Goal: Use online tool/utility: Utilize a website feature to perform a specific function

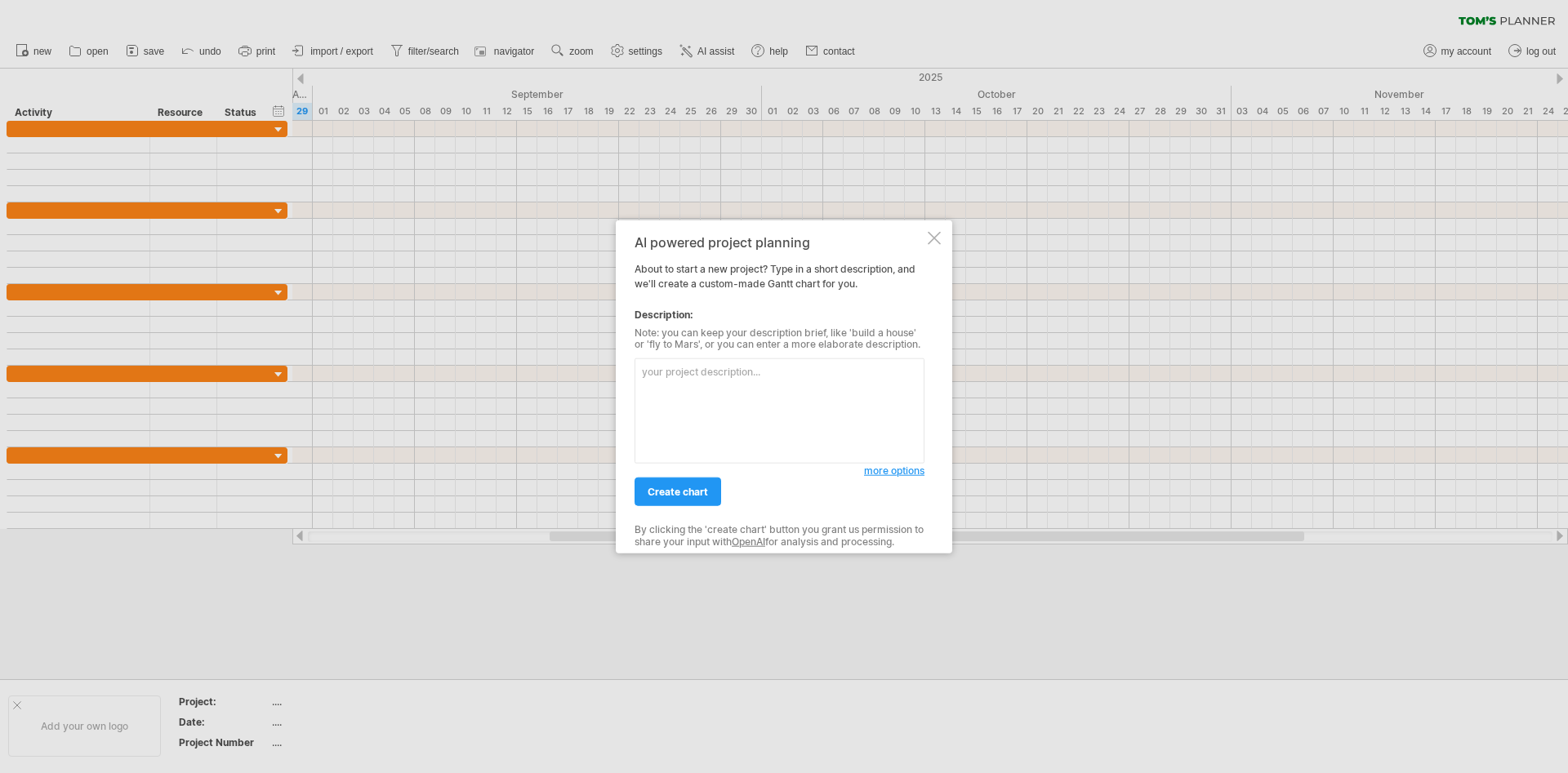
click at [739, 415] on textarea at bounding box center [779, 411] width 290 height 105
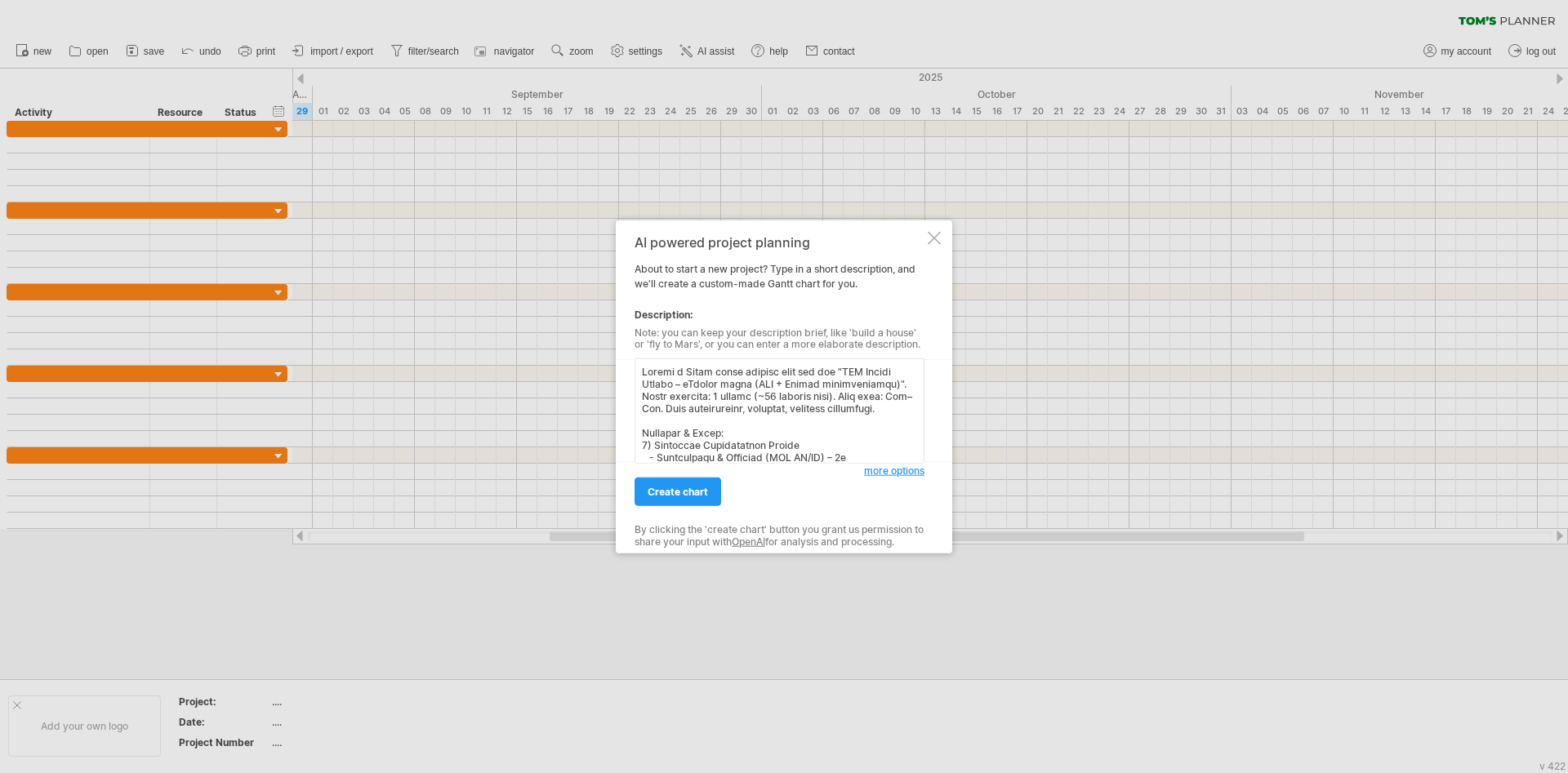
scroll to position [834, 0]
type textarea "Loremi d Sitam conse adipisc elit sed doe "TEM Incidi Utlabo – eTdolor magna (A…"
click at [694, 494] on span "create chart" at bounding box center [678, 492] width 60 height 12
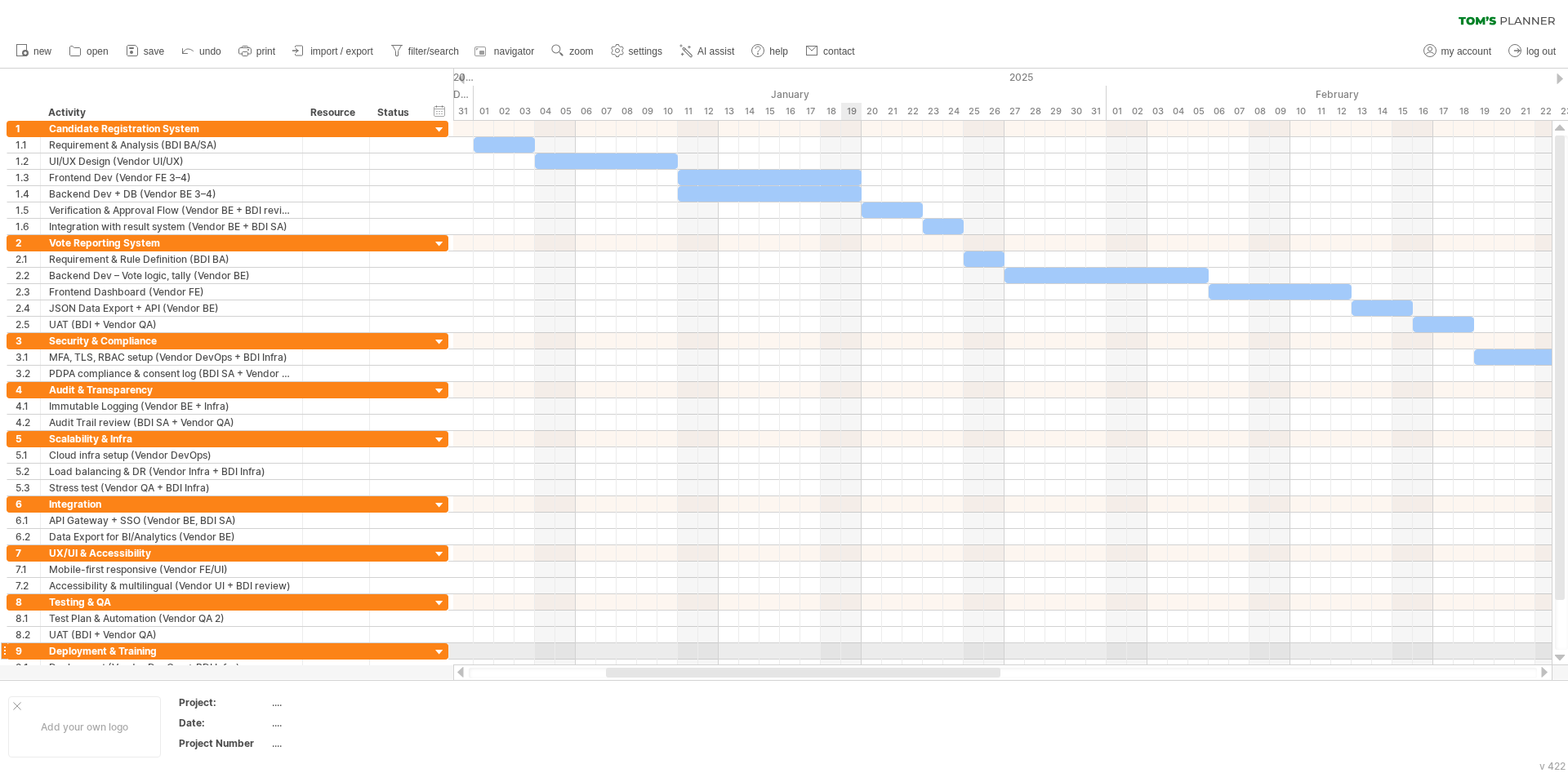
drag, startPoint x: 852, startPoint y: 673, endPoint x: 845, endPoint y: 650, distance: 24.0
click at [845, 650] on div "Trying to reach [DOMAIN_NAME] Connected again... 0% clear filter new 1" at bounding box center [784, 386] width 1568 height 773
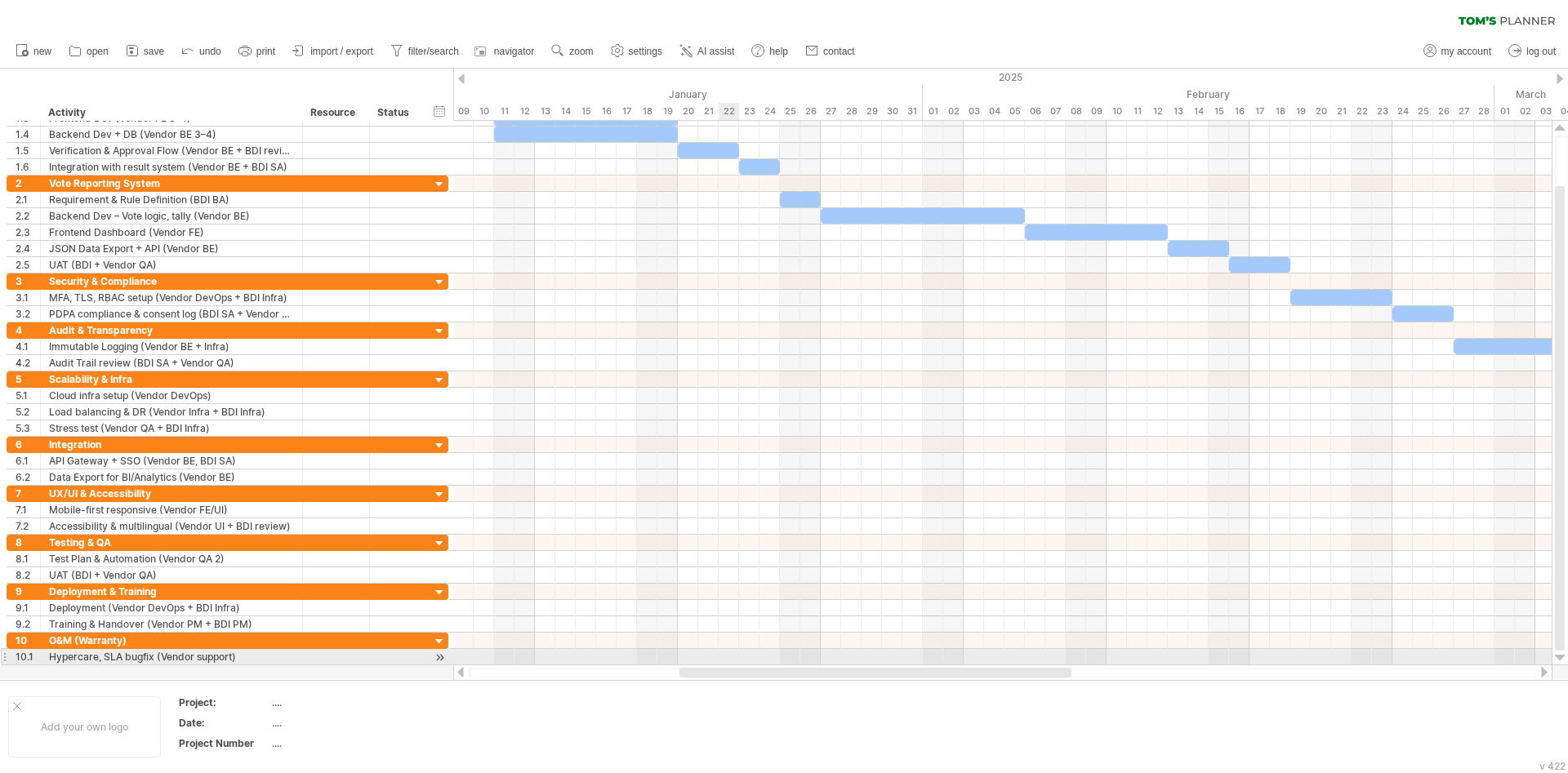
drag, startPoint x: 665, startPoint y: 671, endPoint x: 732, endPoint y: 650, distance: 70.2
click at [732, 650] on div "Trying to reach [DOMAIN_NAME] Connected again... 0% clear filter new 1" at bounding box center [784, 386] width 1568 height 773
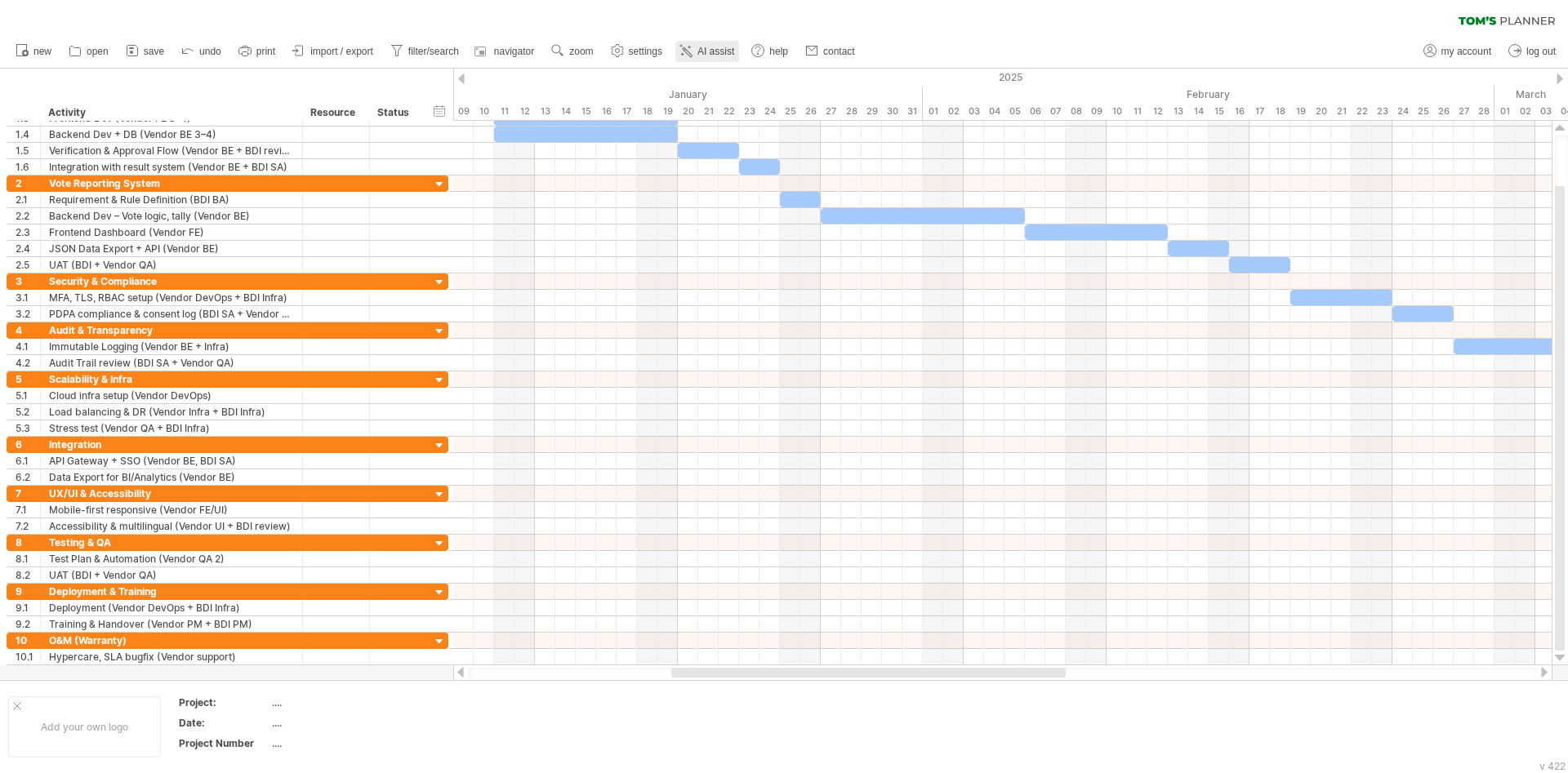
click at [701, 52] on span "AI assist" at bounding box center [716, 51] width 37 height 11
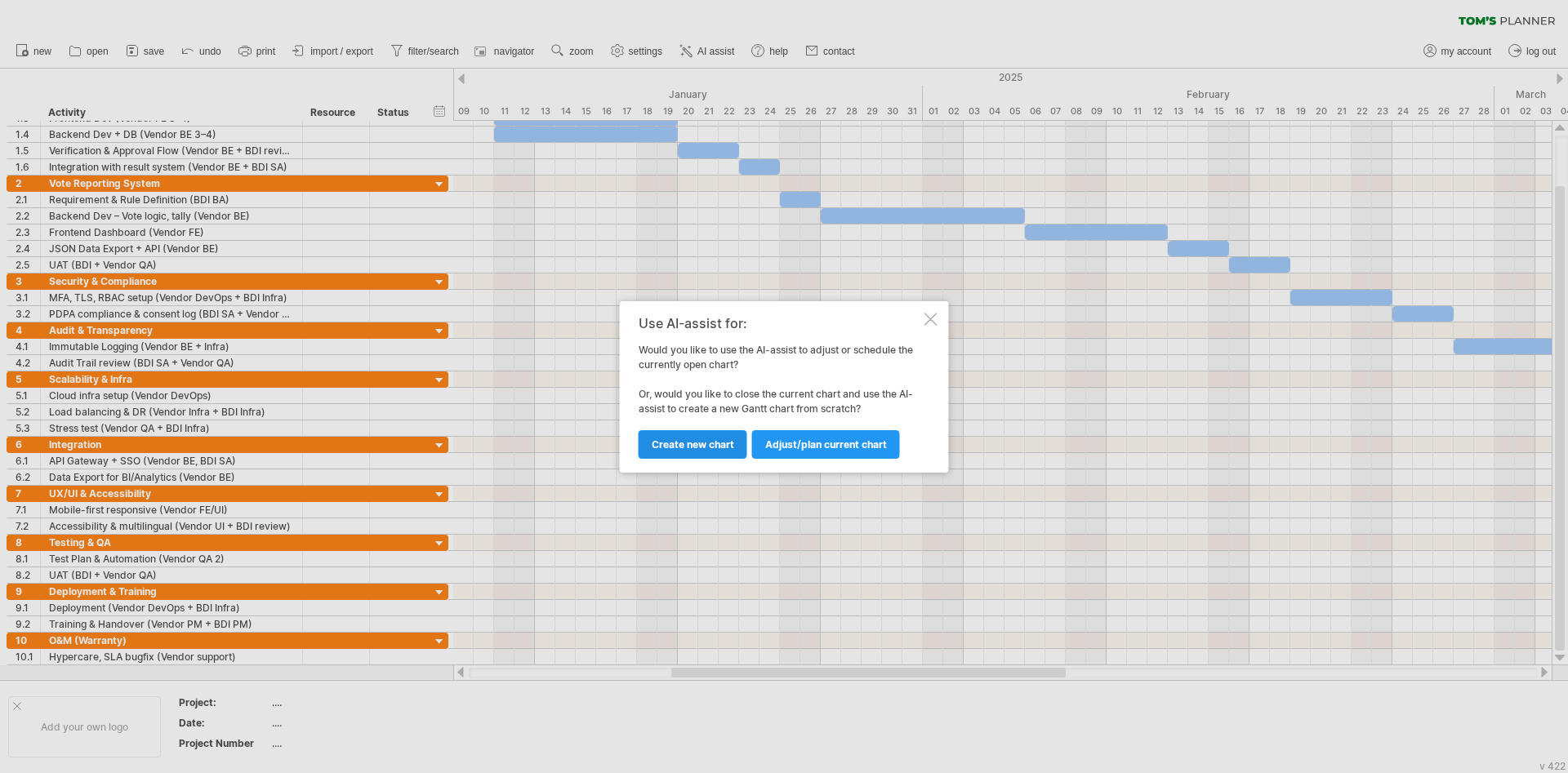
click at [718, 450] on span "Create new chart" at bounding box center [693, 444] width 82 height 12
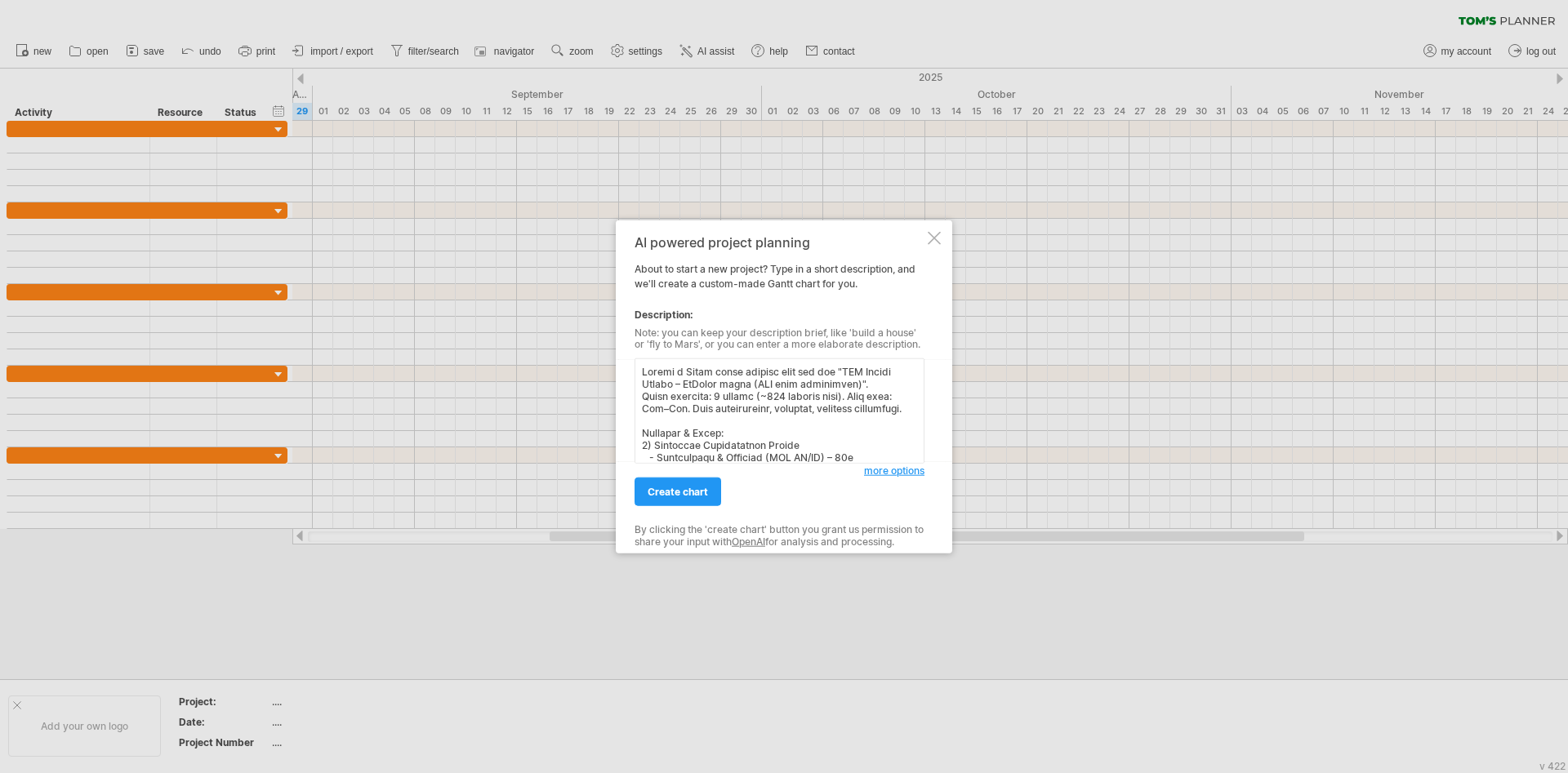
scroll to position [760, 0]
type textarea "Loremi d Sitam conse adipisc elit sed doe "TEM Incidi Utlabo – EtDolor magna (A…"
click at [678, 499] on link "create chart" at bounding box center [678, 492] width 87 height 28
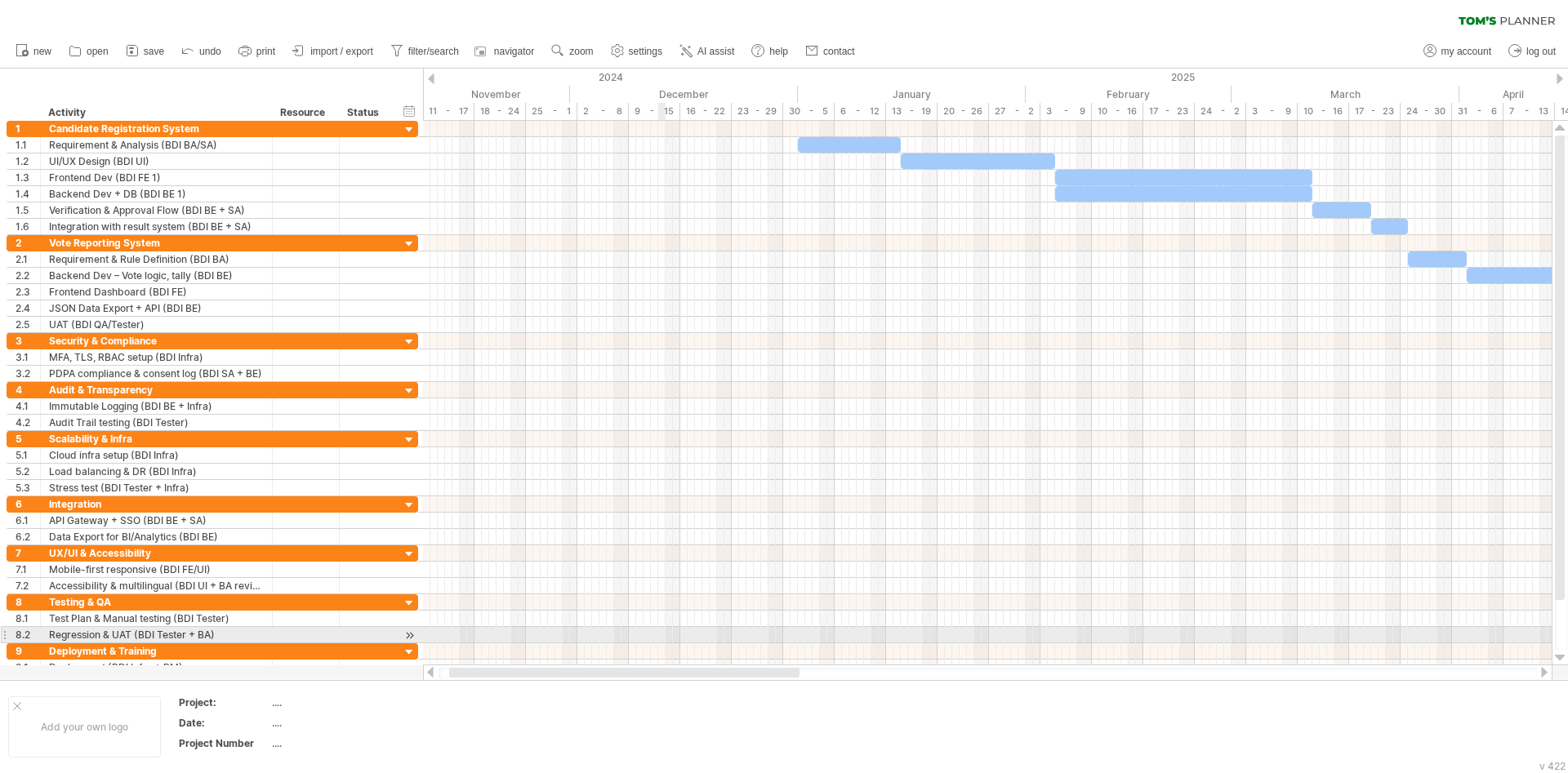
drag, startPoint x: 775, startPoint y: 670, endPoint x: 519, endPoint y: 552, distance: 281.9
click at [657, 633] on div "Trying to reach [DOMAIN_NAME] Connected again... 0% clear filter new 1" at bounding box center [784, 386] width 1568 height 773
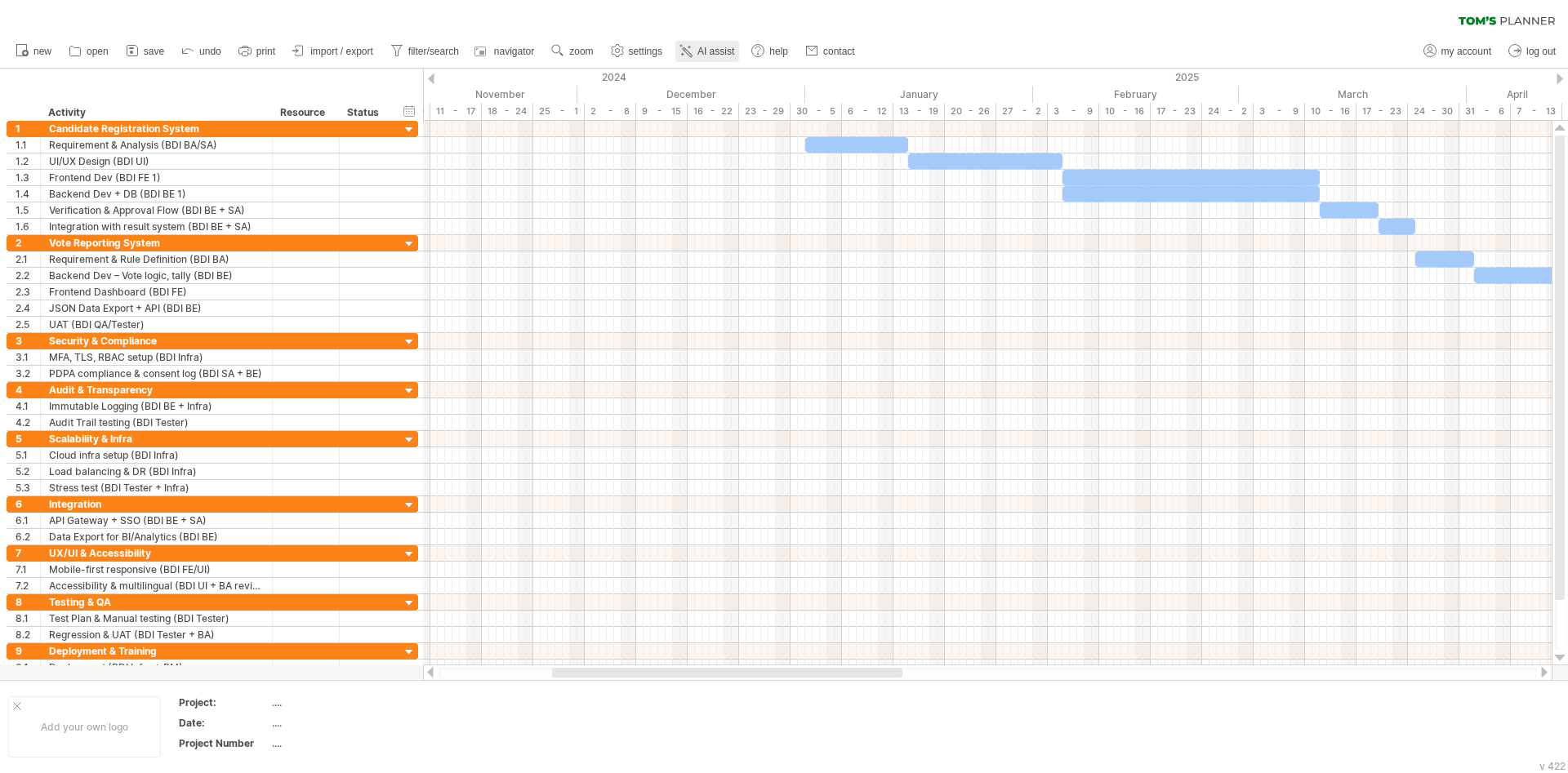
click at [704, 46] on span "AI assist" at bounding box center [716, 51] width 37 height 11
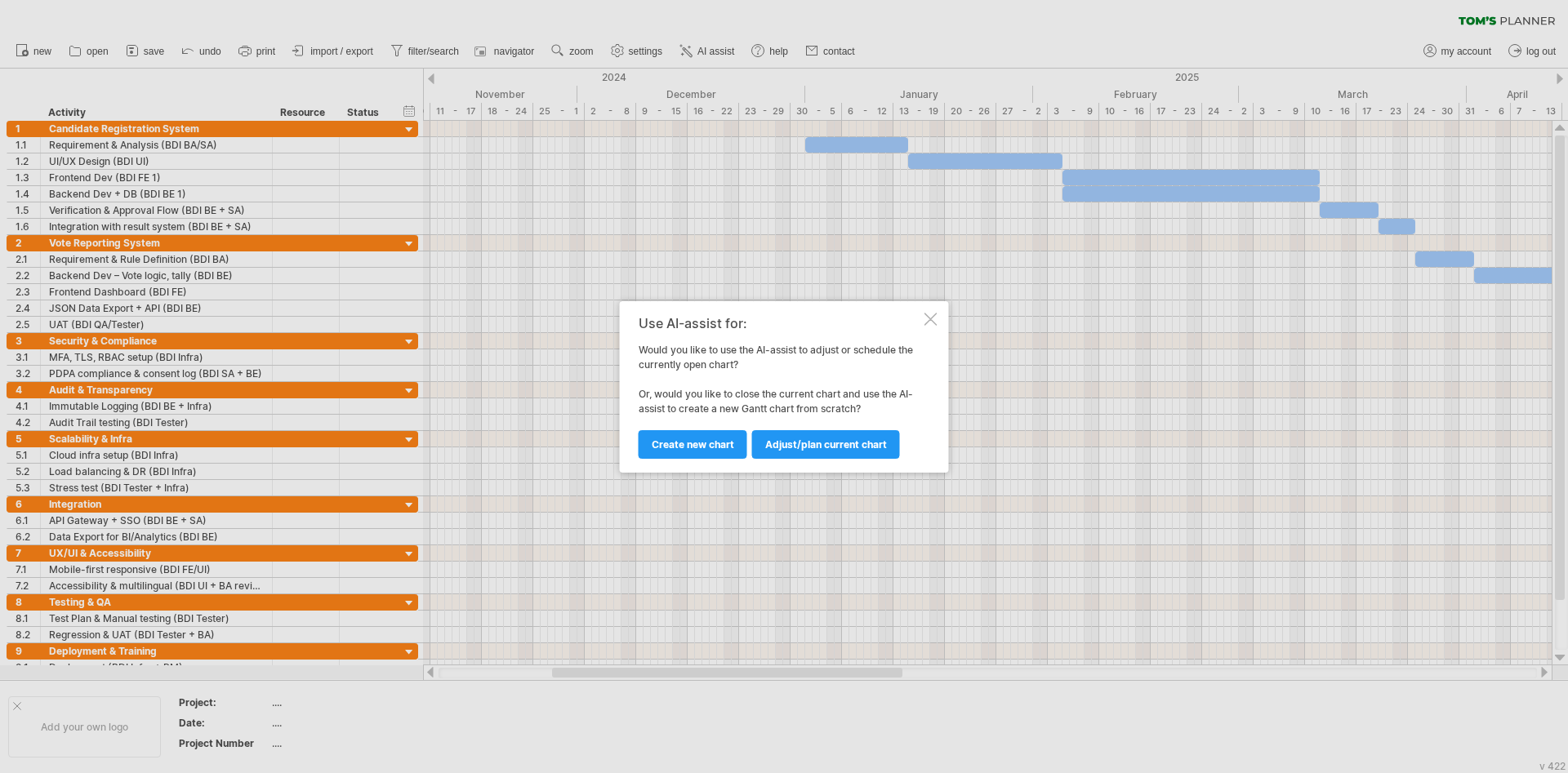
click at [749, 443] on div "Adjust/plan current chart Create new chart" at bounding box center [780, 436] width 283 height 42
click at [714, 447] on span "Create new chart" at bounding box center [693, 444] width 82 height 12
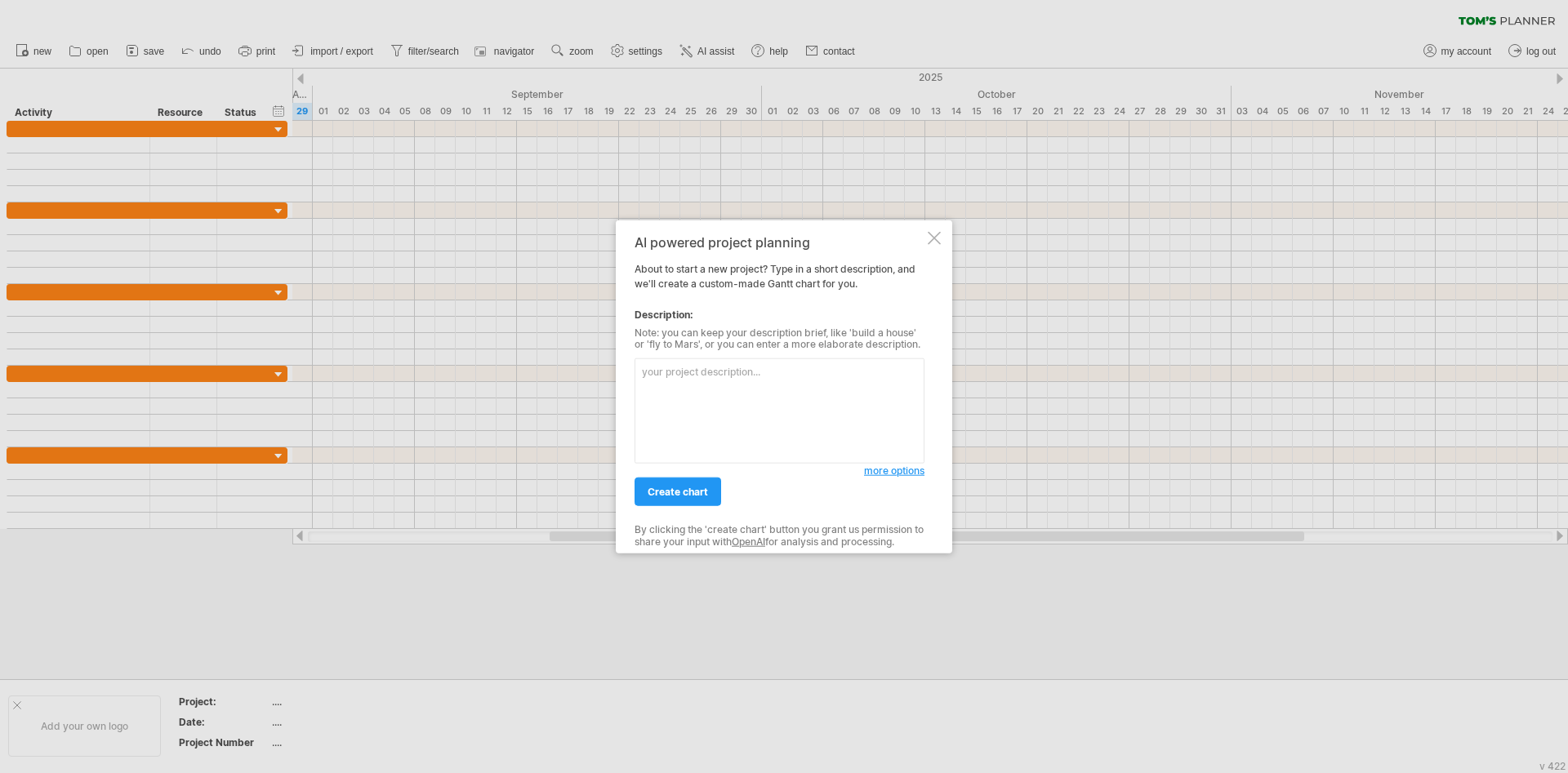
click at [760, 368] on textarea at bounding box center [779, 411] width 290 height 105
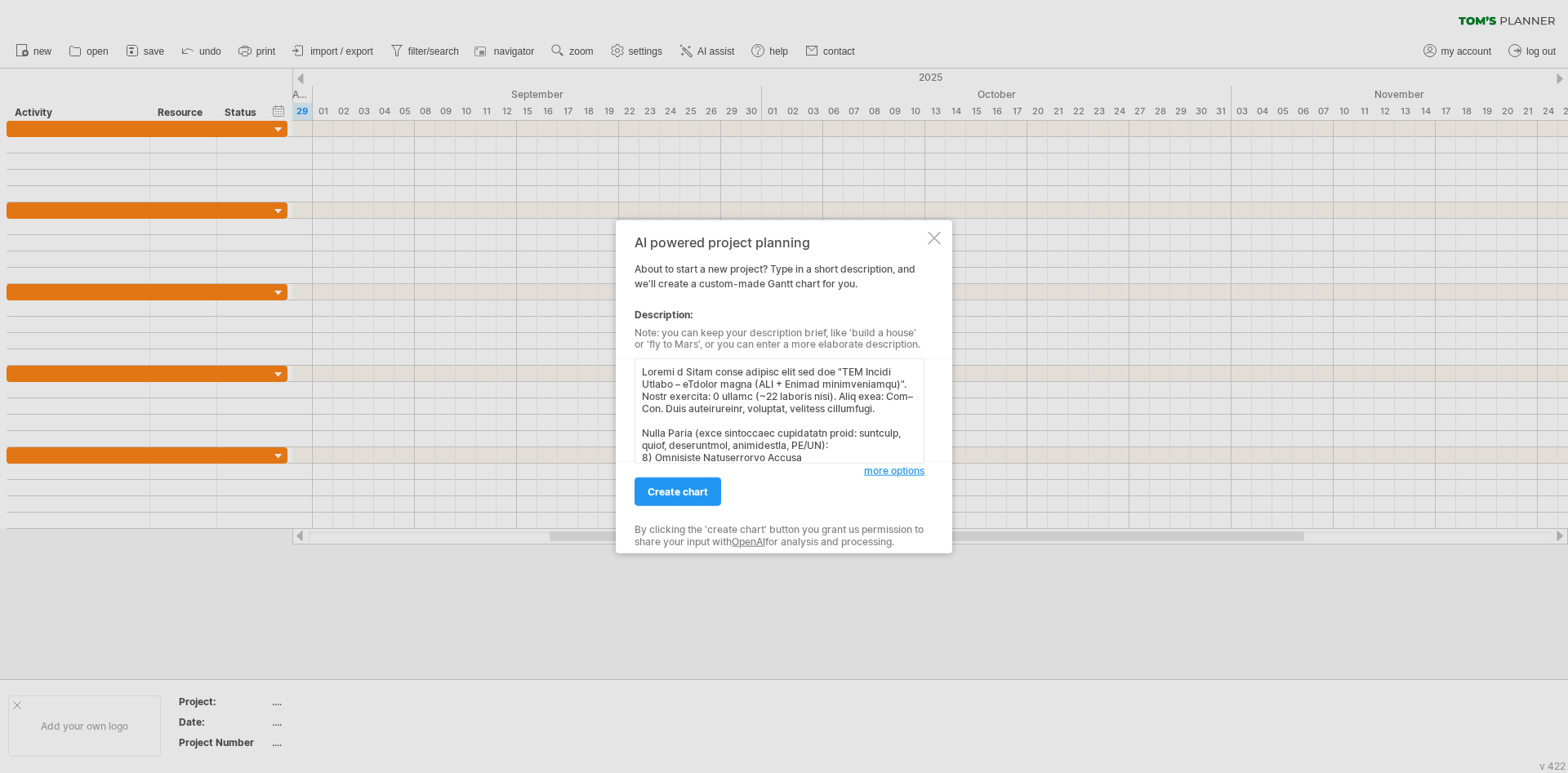
scroll to position [479, 0]
type textarea "Loremi d Sitam conse adipisc elit sed doe "TEM Incidi Utlabo – eTdolor magna (A…"
click at [684, 501] on link "create chart" at bounding box center [678, 492] width 87 height 28
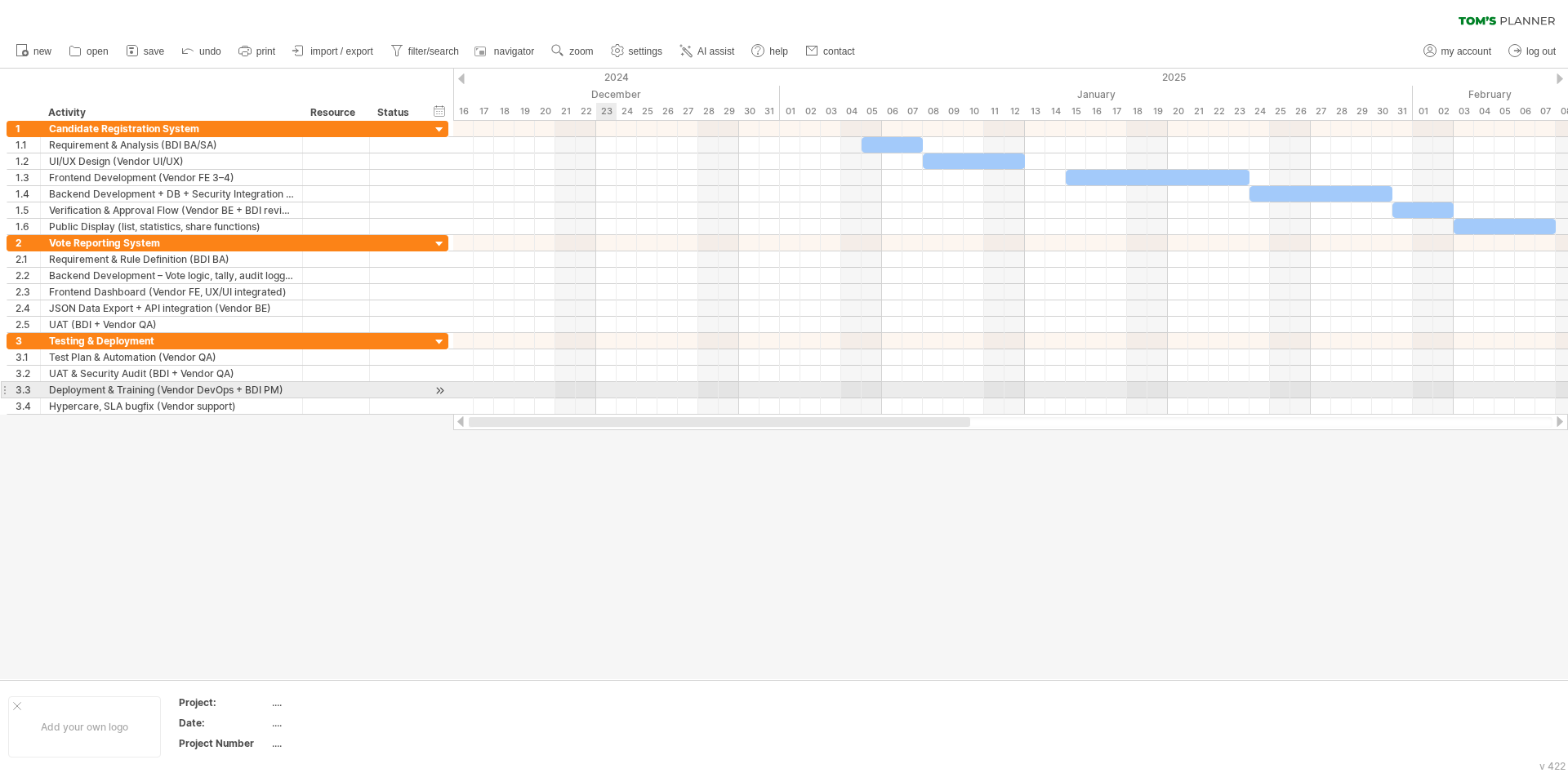
drag, startPoint x: 931, startPoint y: 419, endPoint x: 391, endPoint y: 388, distance: 540.9
click at [391, 388] on div "Trying to reach [DOMAIN_NAME] Connected again... 0% clear filter new 1" at bounding box center [784, 386] width 1568 height 773
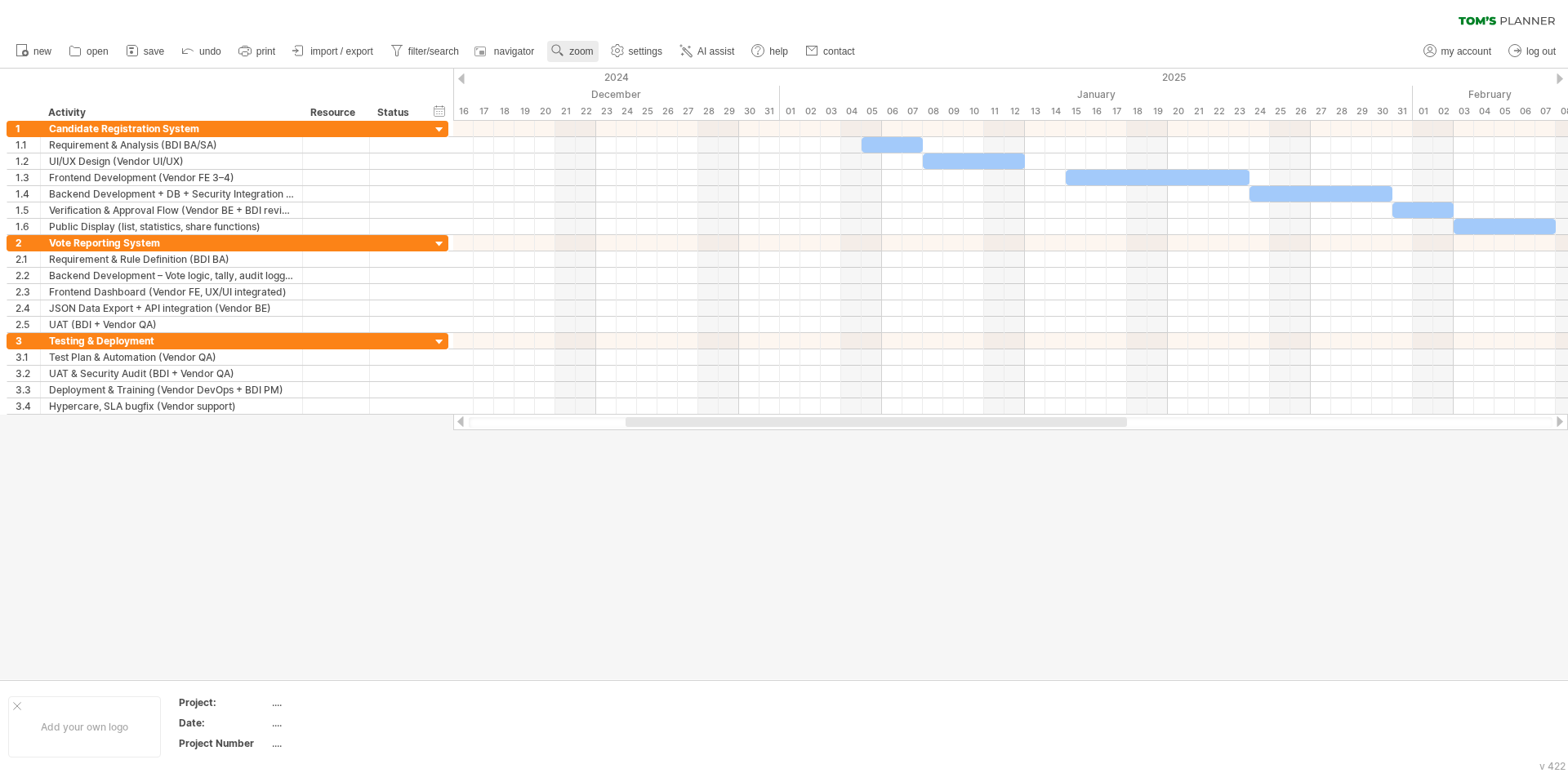
click at [563, 47] on use at bounding box center [557, 50] width 16 height 16
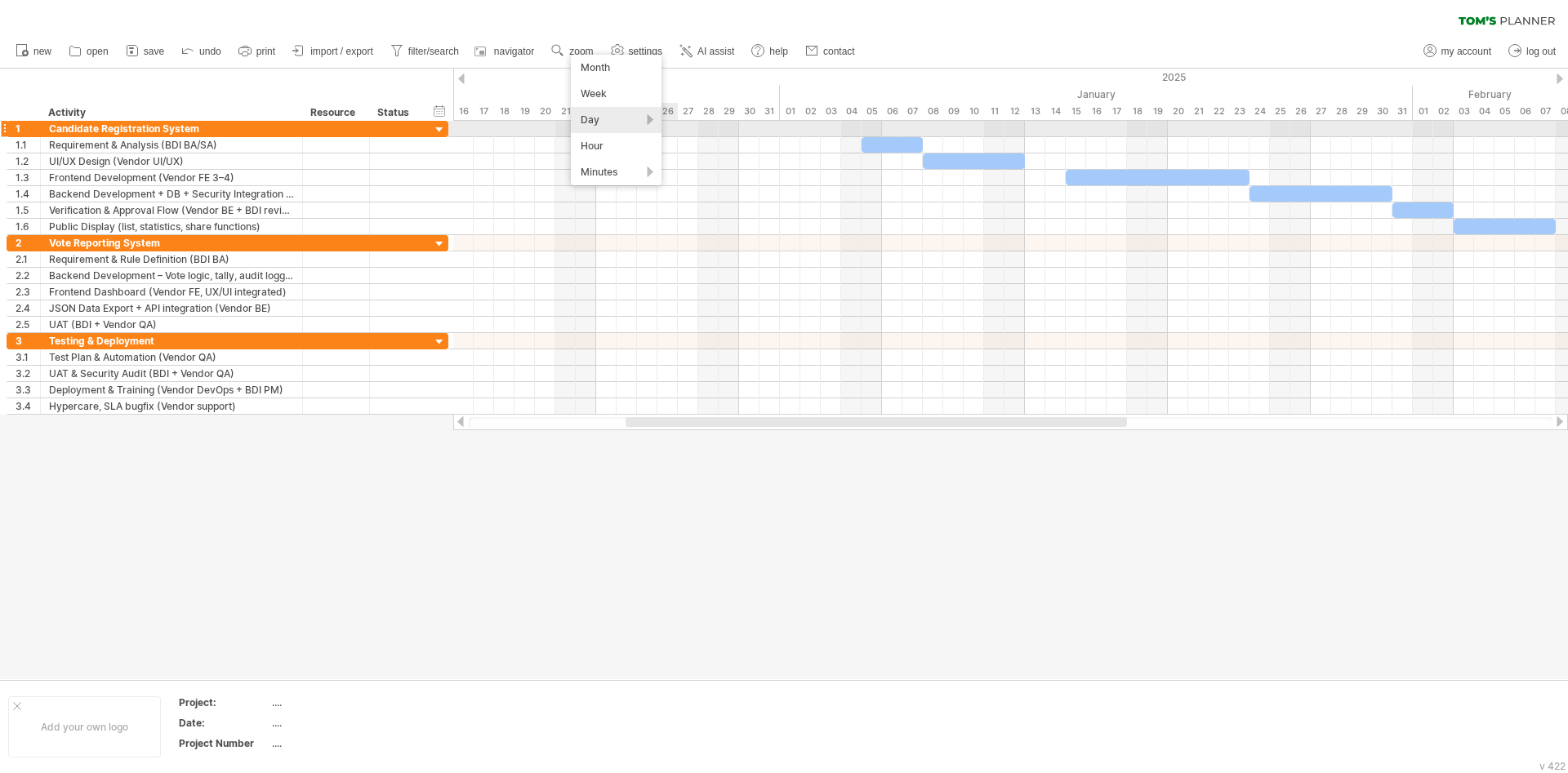
click at [631, 131] on div "Day" at bounding box center [616, 120] width 91 height 27
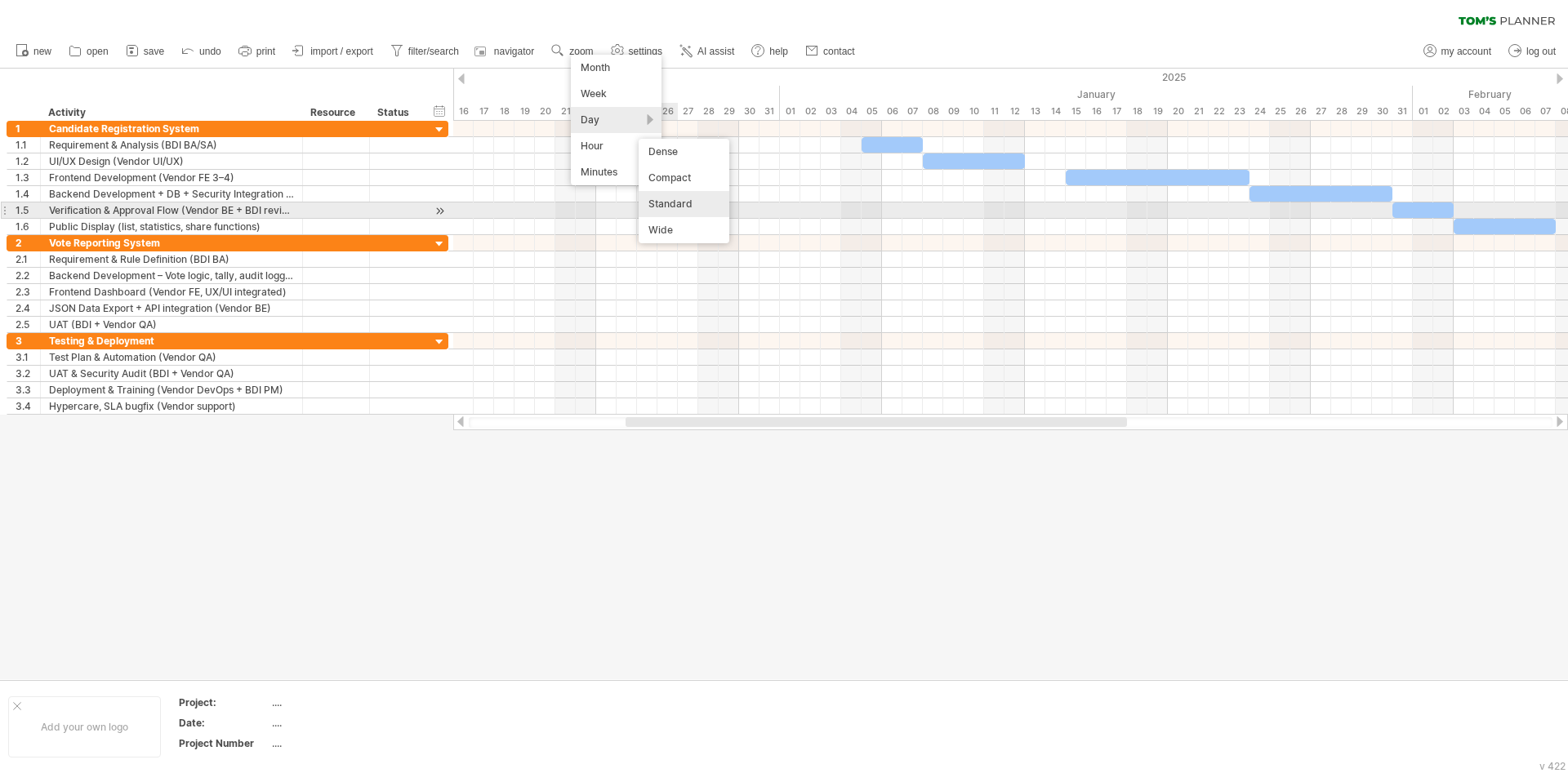
click at [668, 210] on div "Standard" at bounding box center [684, 204] width 91 height 27
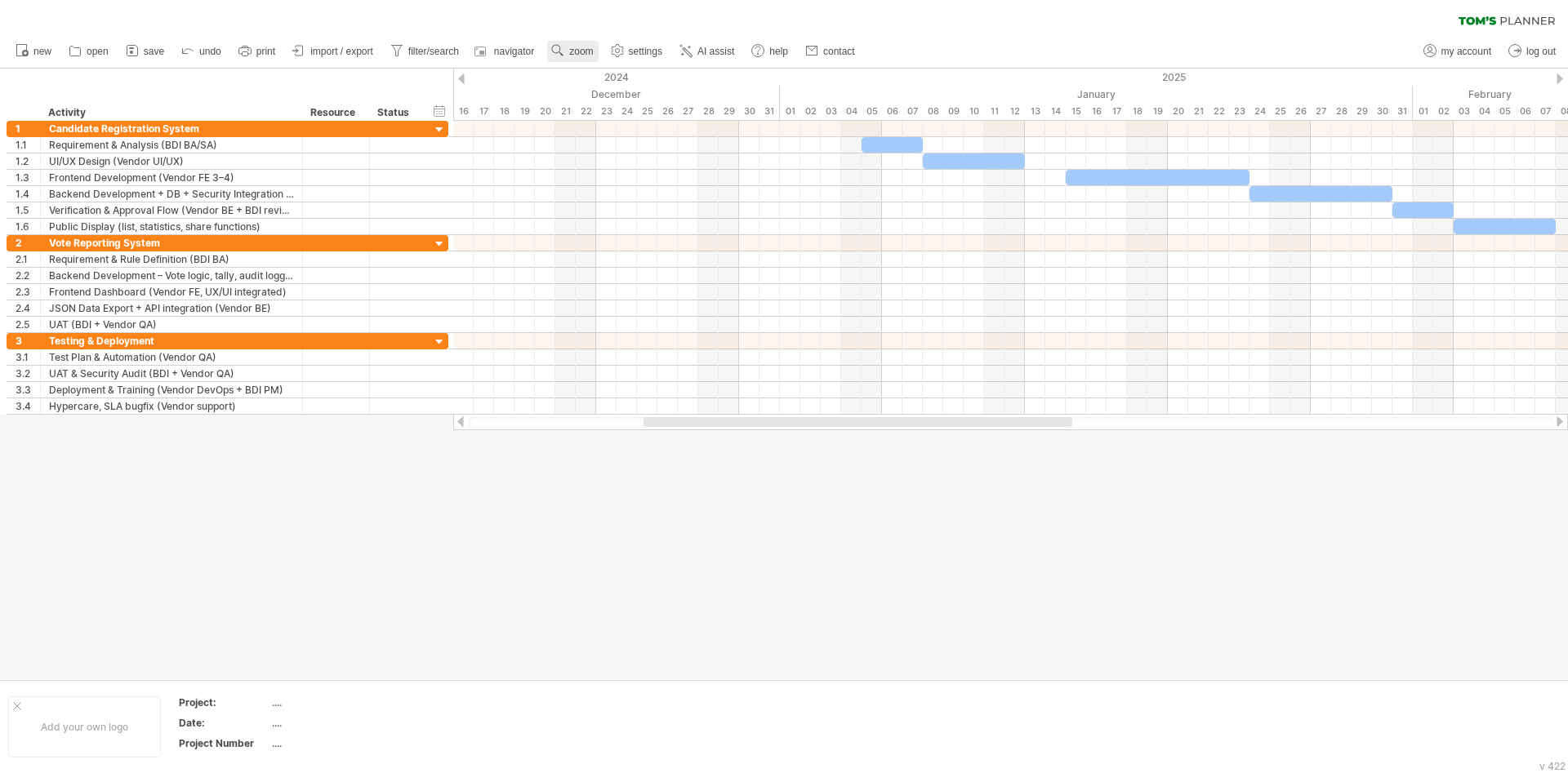
click at [589, 51] on span "zoom" at bounding box center [580, 51] width 24 height 11
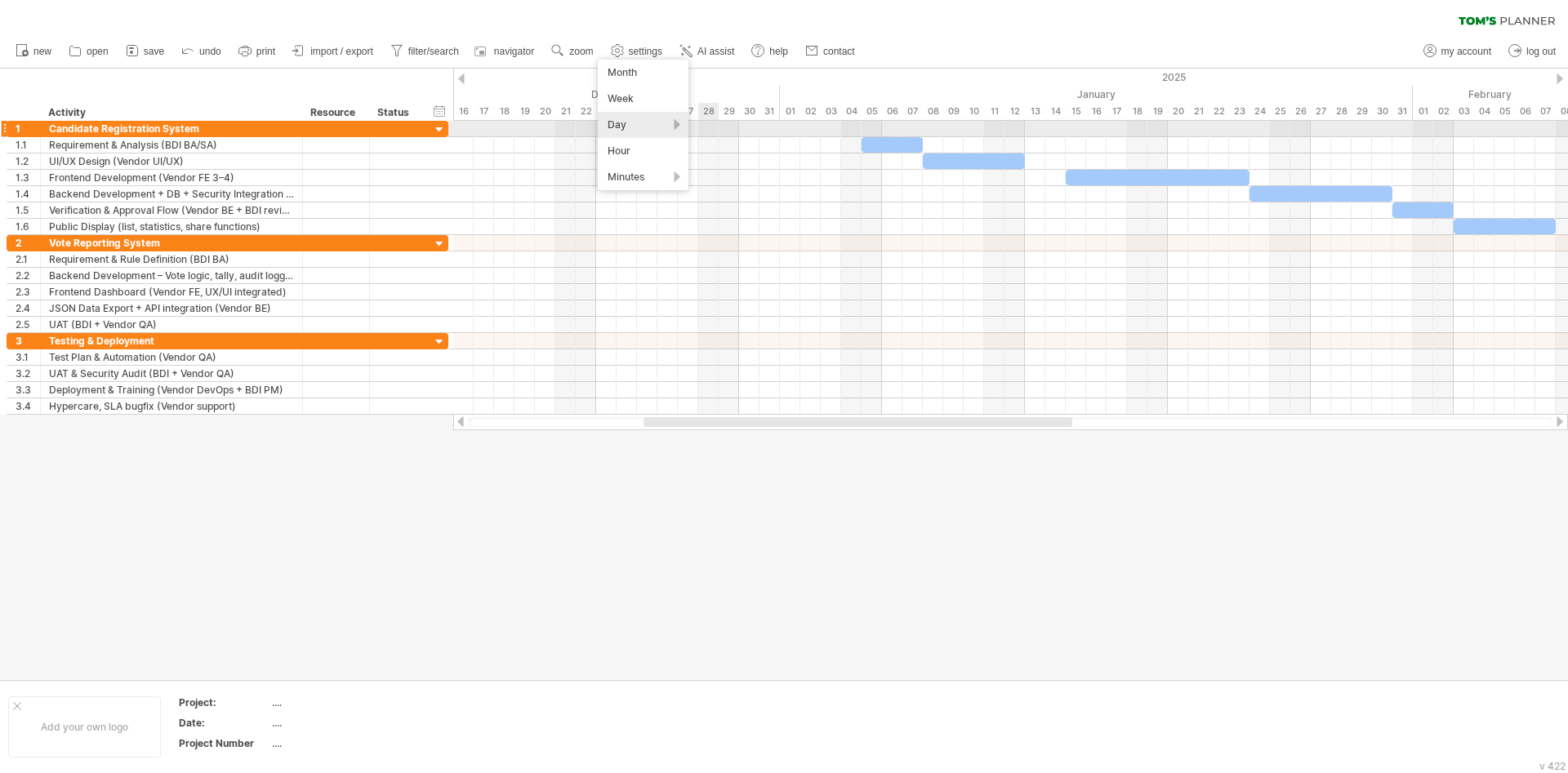
click at [666, 130] on div "Day" at bounding box center [643, 125] width 91 height 27
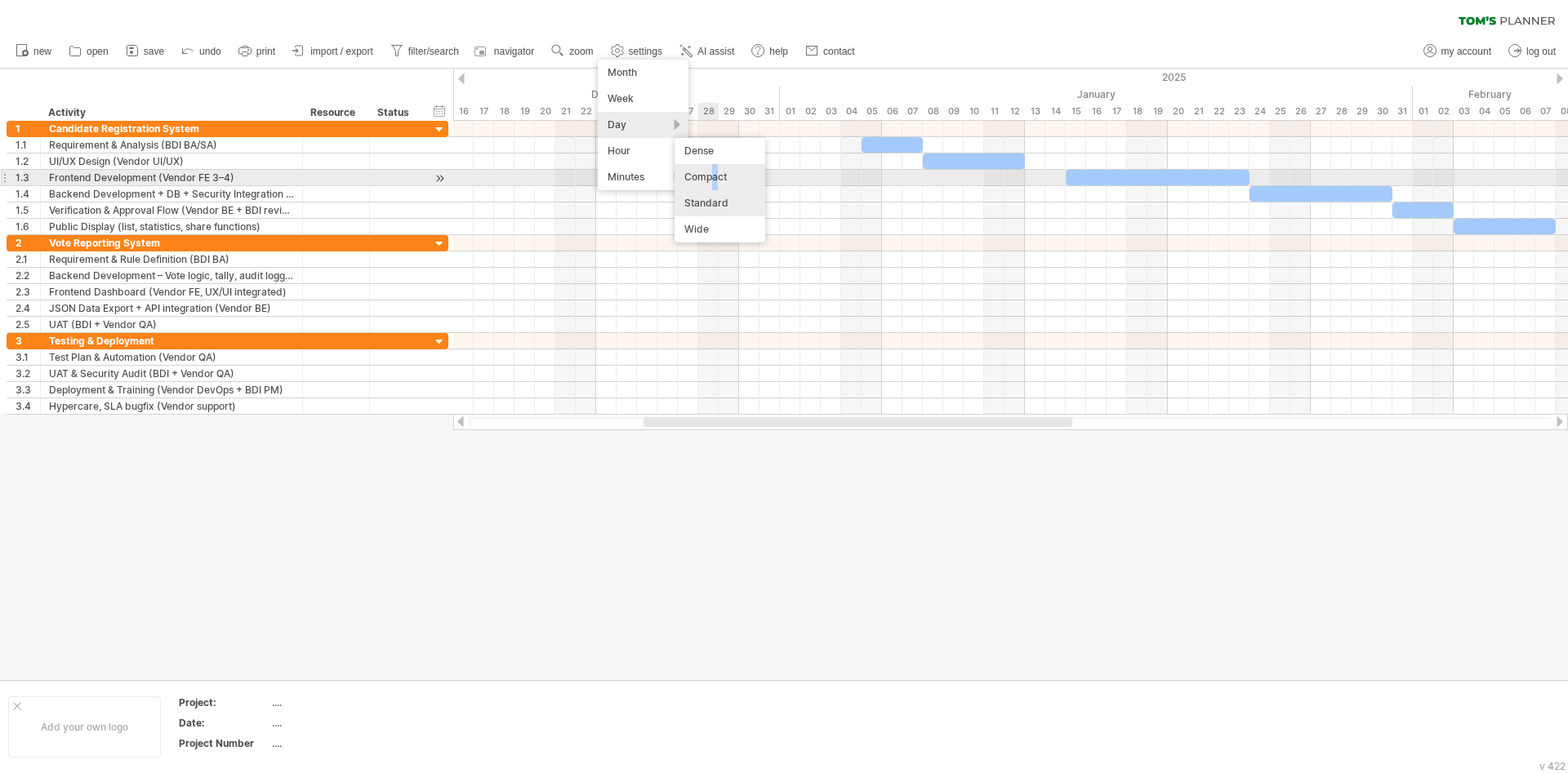
click at [716, 178] on div "Compact" at bounding box center [719, 178] width 91 height 27
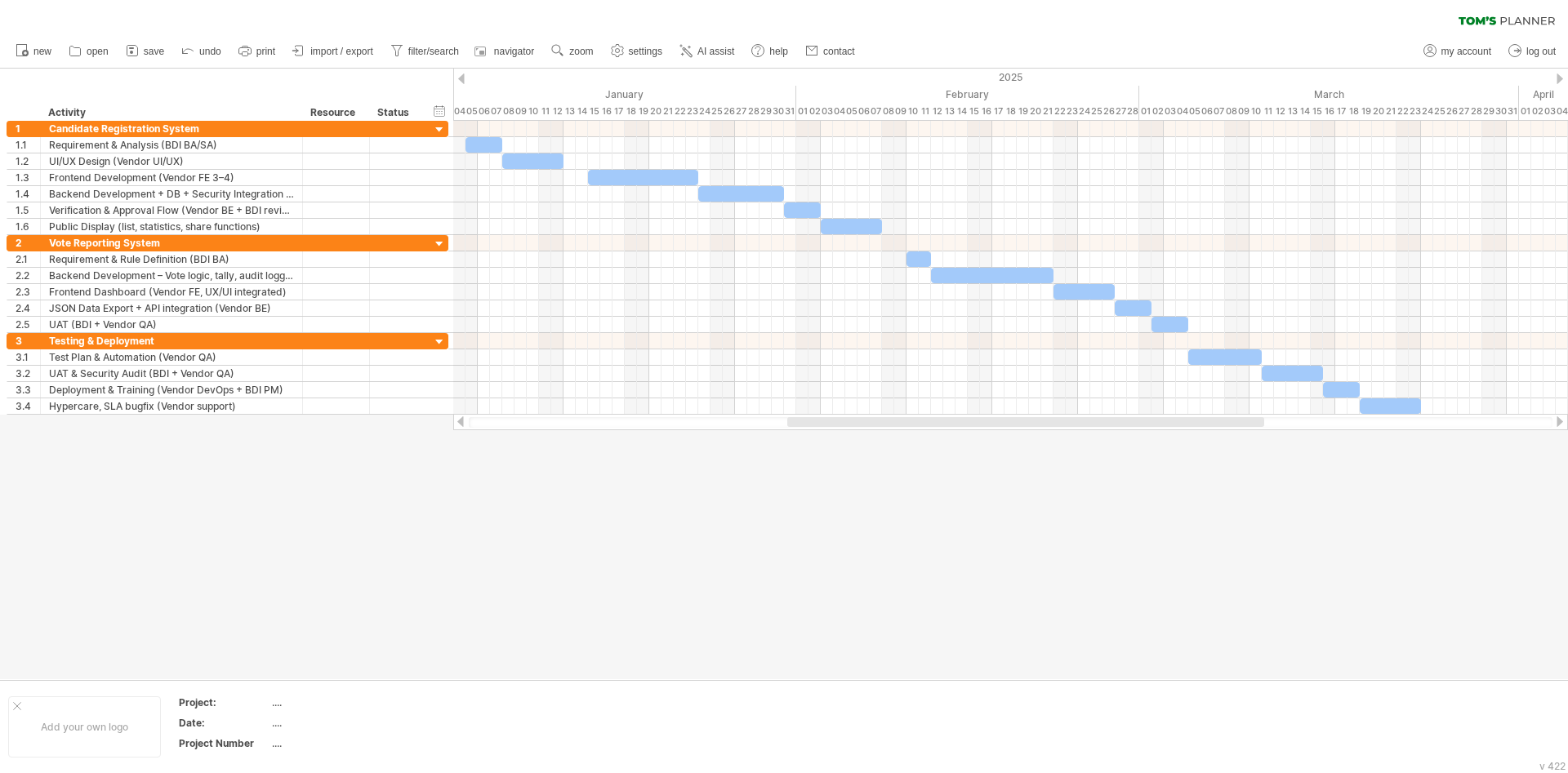
drag, startPoint x: 873, startPoint y: 421, endPoint x: 988, endPoint y: 417, distance: 115.1
click at [988, 417] on div at bounding box center [1026, 421] width 477 height 10
click at [266, 50] on span "print" at bounding box center [265, 51] width 19 height 11
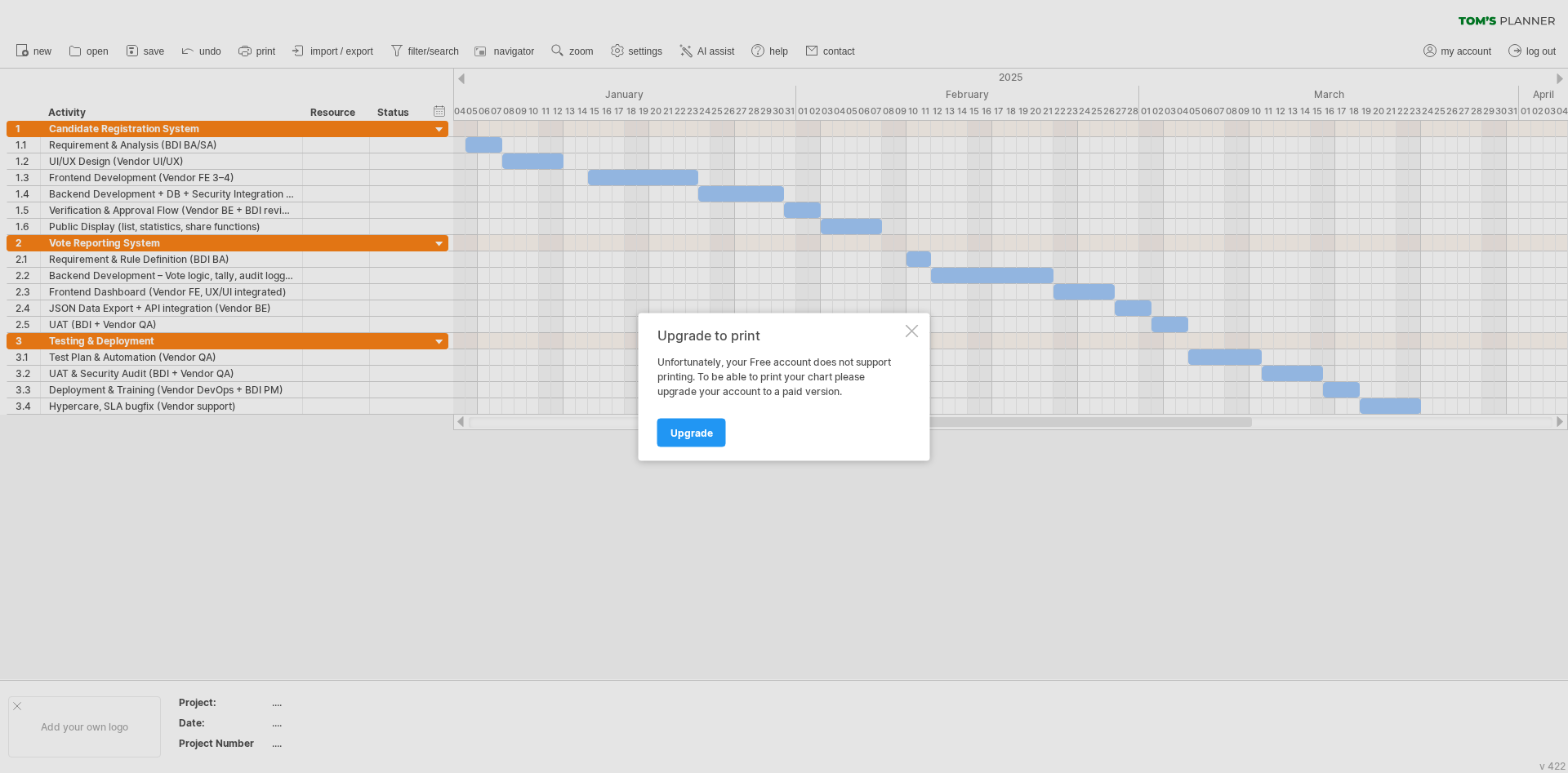
click at [913, 330] on div at bounding box center [912, 330] width 13 height 13
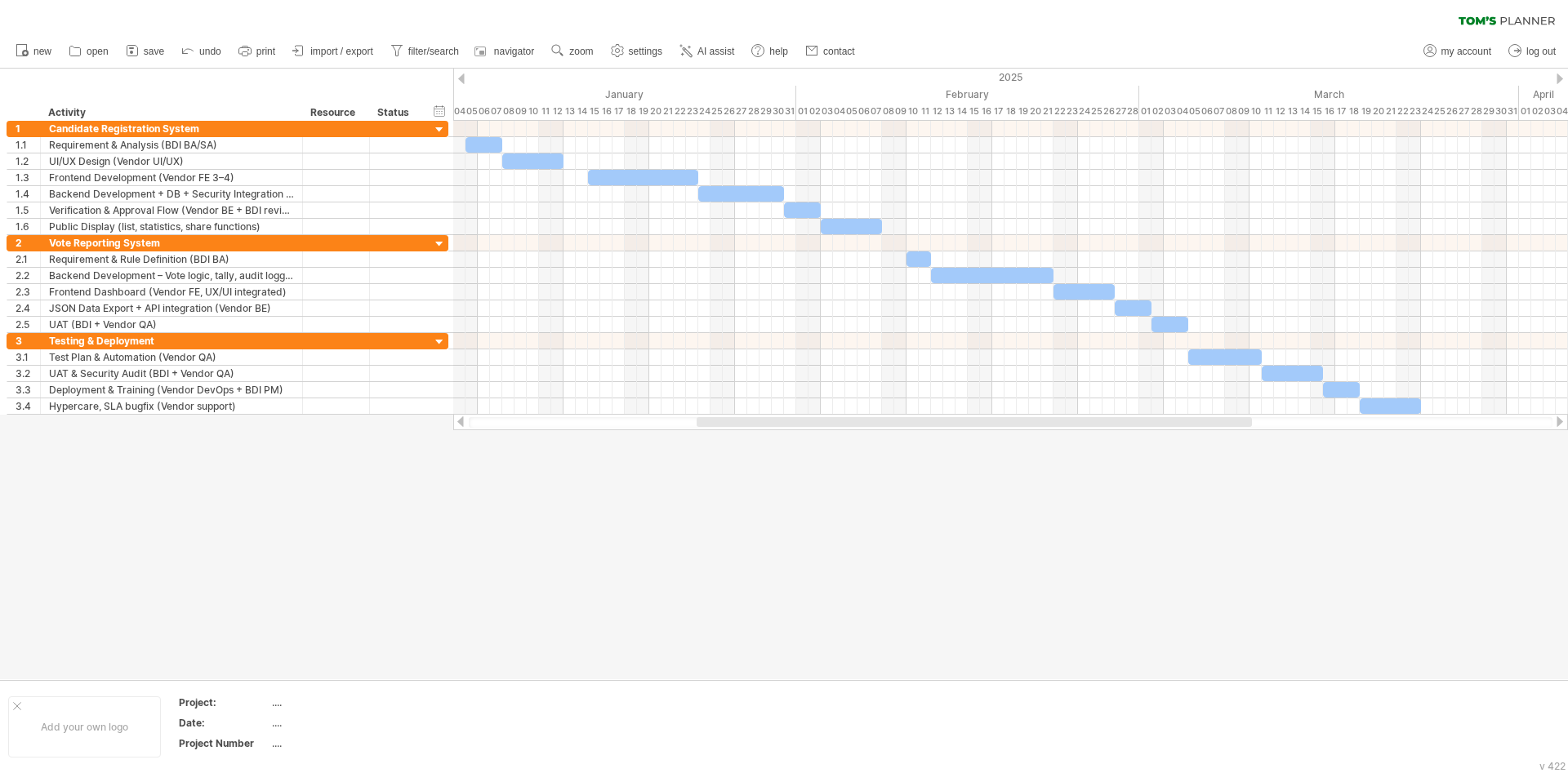
click at [997, 519] on div at bounding box center [784, 374] width 1568 height 610
click at [710, 49] on span "AI assist" at bounding box center [716, 51] width 37 height 11
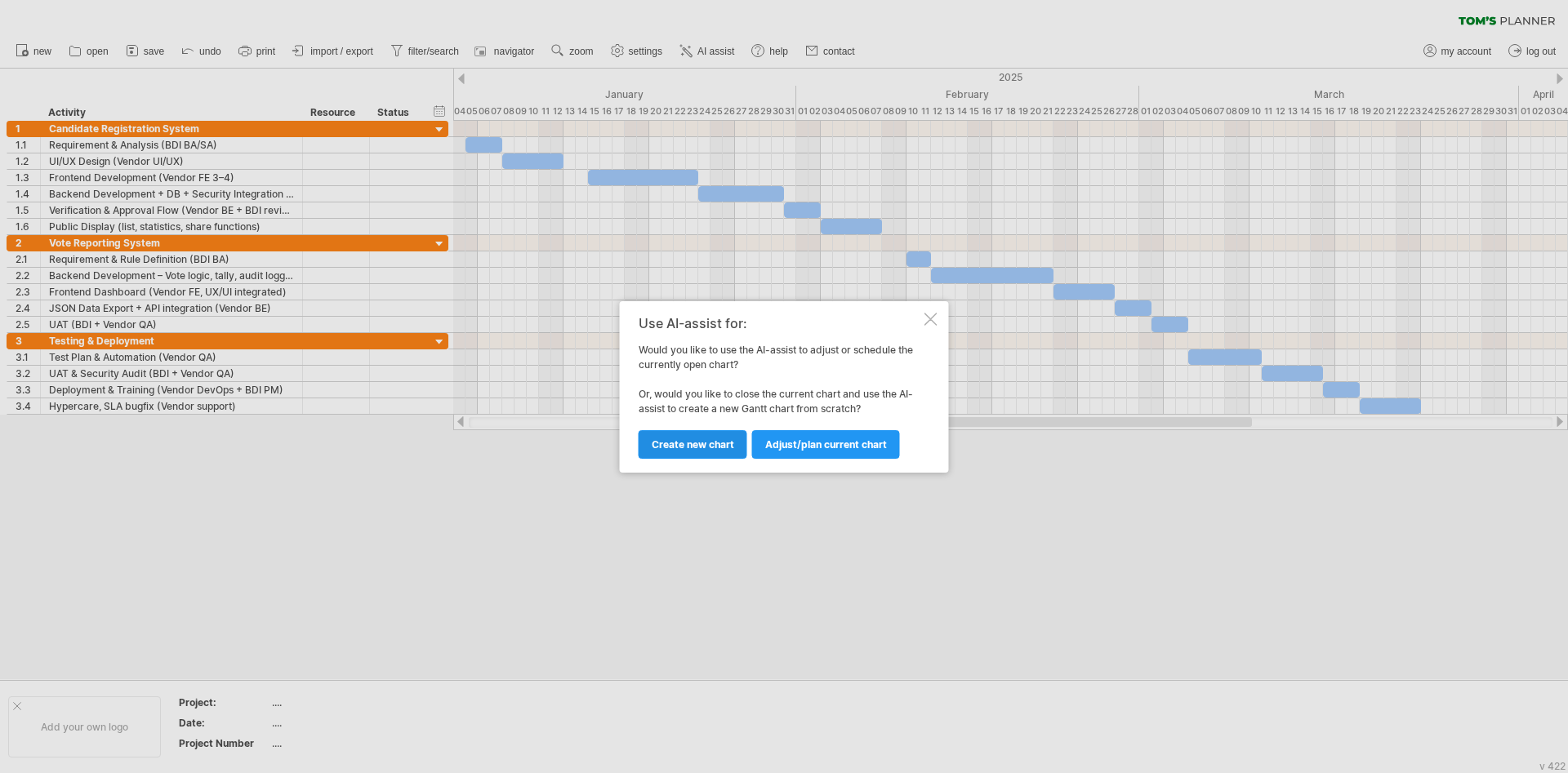
click at [705, 437] on link "Create new chart" at bounding box center [693, 444] width 109 height 28
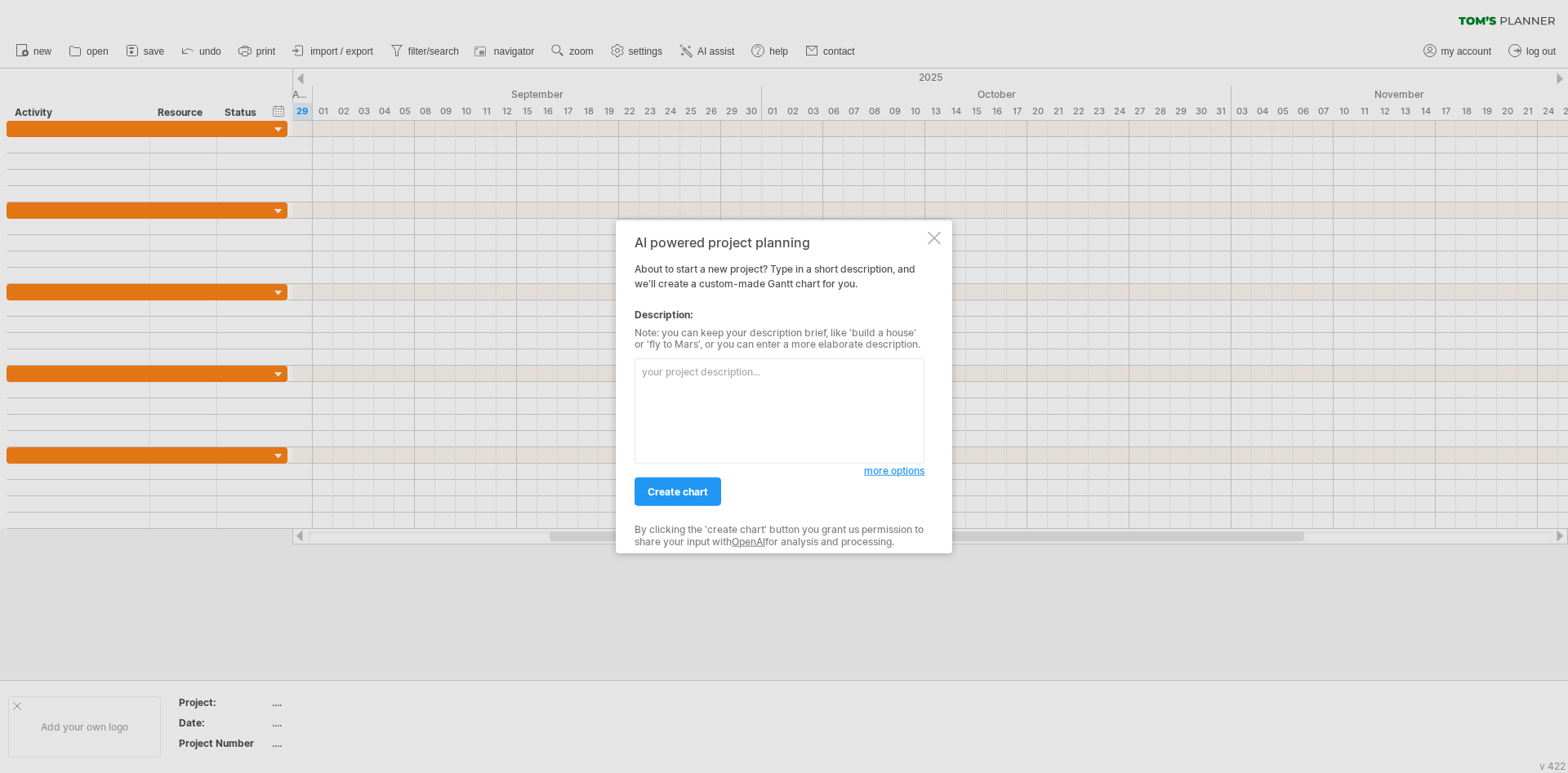
click at [744, 414] on textarea at bounding box center [779, 411] width 290 height 105
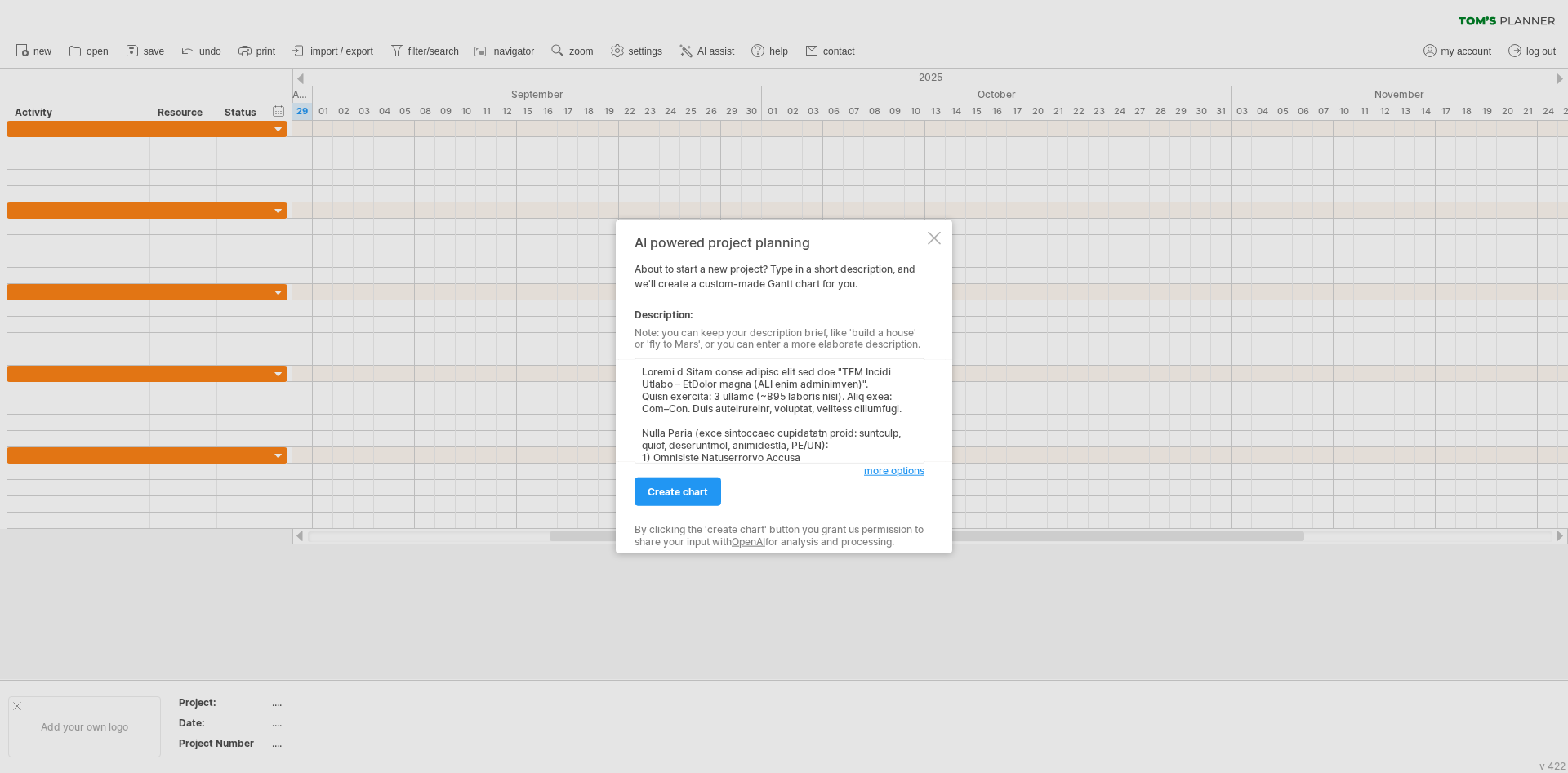
scroll to position [466, 0]
type textarea "Loremi d Sitam conse adipisc elit sed doe "TEM Incidi Utlabo – EtDolor magna (A…"
click at [689, 496] on span "create chart" at bounding box center [678, 492] width 60 height 12
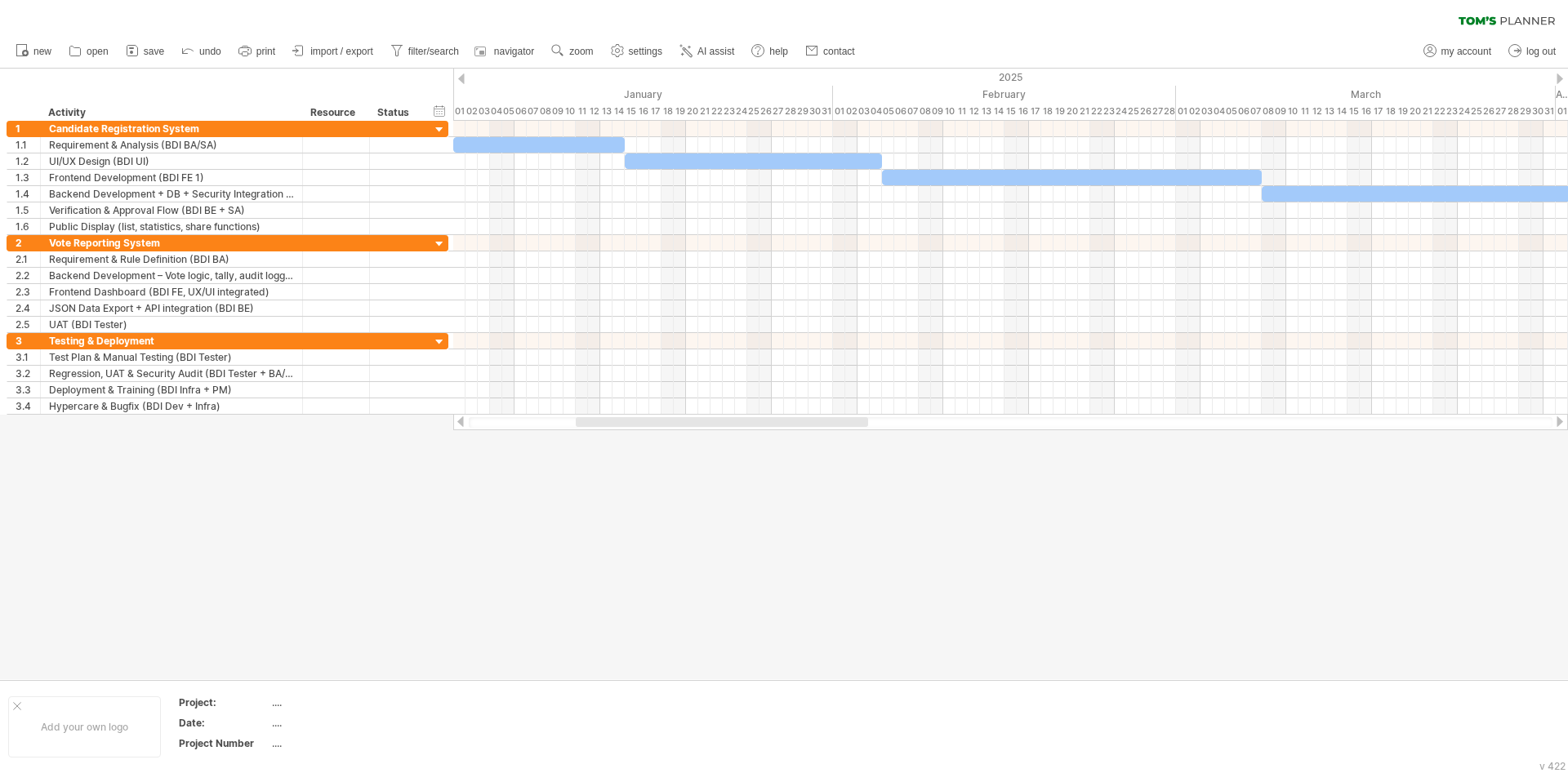
click at [595, 64] on ul "new open" at bounding box center [434, 51] width 854 height 34
click at [592, 59] on link "zoom" at bounding box center [572, 51] width 50 height 21
click at [663, 112] on div "Week" at bounding box center [645, 106] width 91 height 27
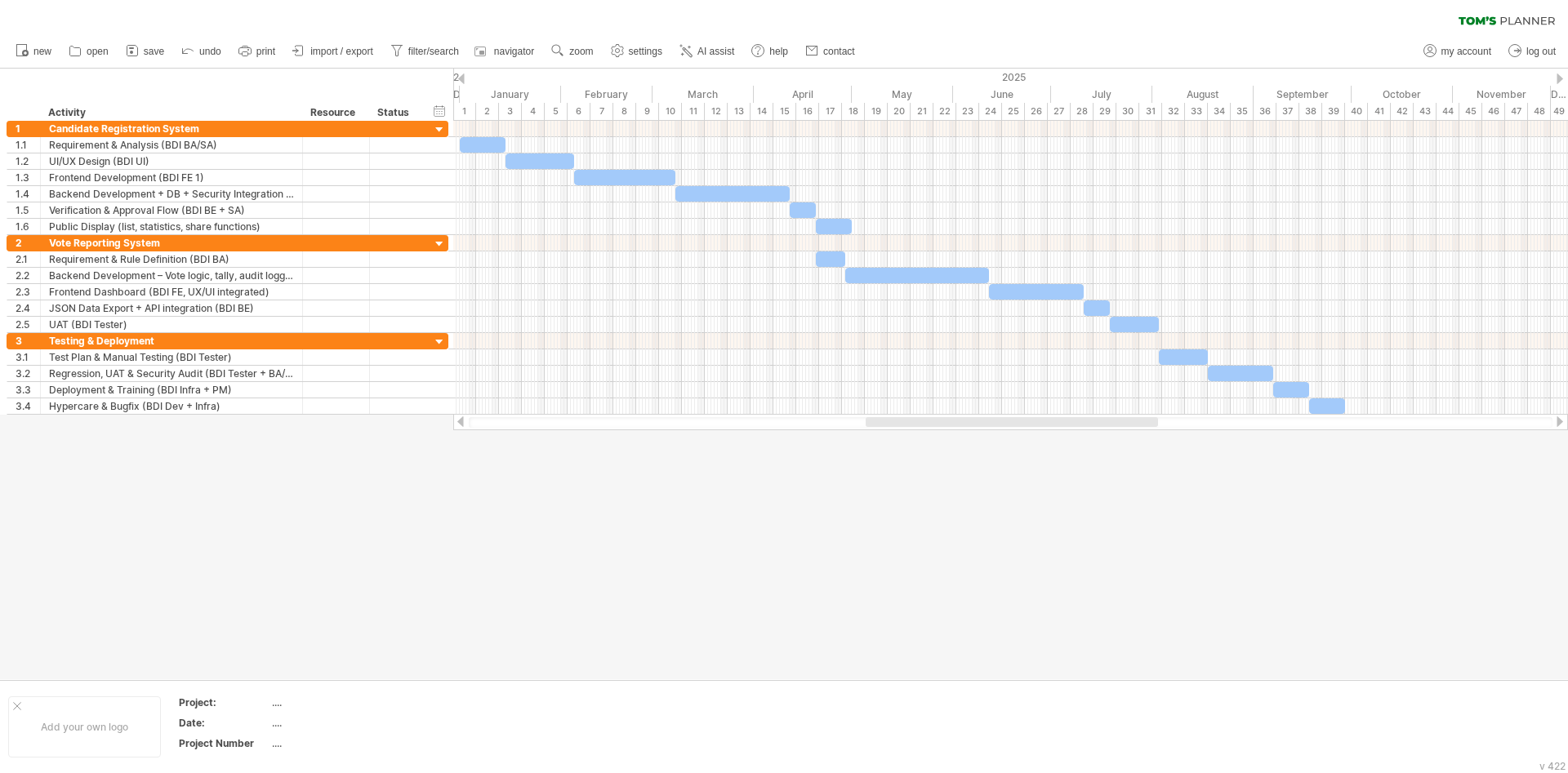
click at [1038, 426] on div at bounding box center [1011, 421] width 292 height 10
click at [1074, 591] on div at bounding box center [784, 374] width 1568 height 610
click at [1136, 599] on div at bounding box center [784, 374] width 1568 height 610
